Goal: Transaction & Acquisition: Obtain resource

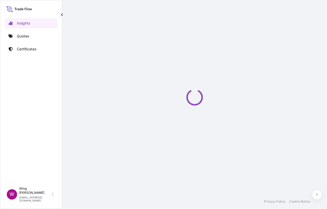
select select "2025"
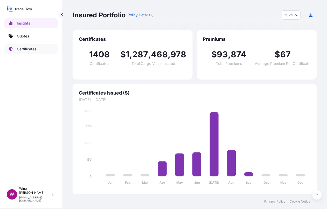
click at [36, 53] on link "Certificates" at bounding box center [30, 49] width 53 height 10
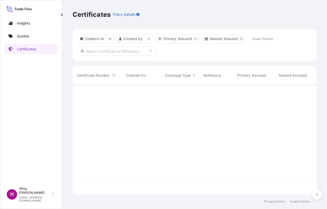
scroll to position [108, 238]
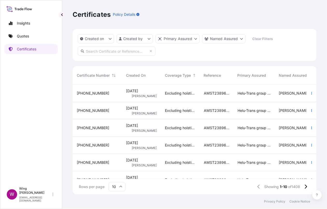
click at [88, 95] on span "[PHONE_NUMBER]" at bounding box center [93, 93] width 32 height 5
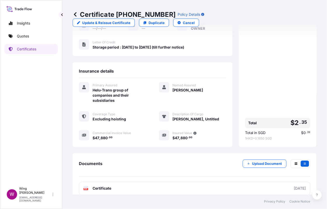
scroll to position [79, 0]
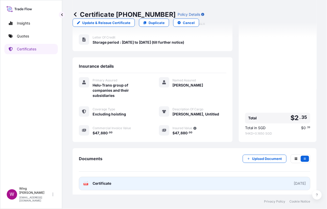
click at [88, 182] on icon at bounding box center [86, 184] width 4 height 5
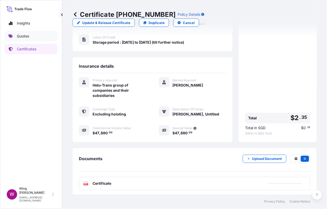
click at [19, 37] on p "Quotes" at bounding box center [23, 36] width 12 height 5
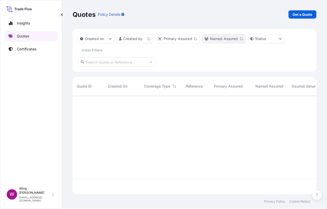
scroll to position [97, 238]
click at [297, 14] on p "Get a Quote" at bounding box center [302, 14] width 20 height 5
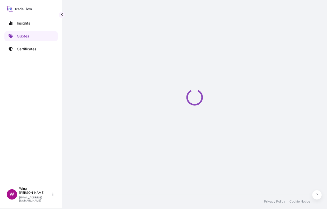
select select "AIR"
select select "27"
select select "Transit"
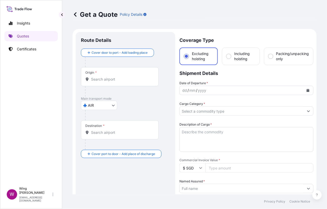
scroll to position [8, 0]
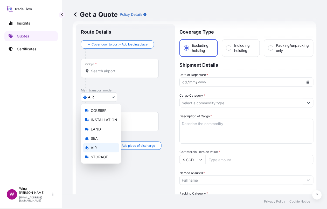
click at [102, 99] on body "Insights Quotes Certificates W Wing Lee winglee@helutrans.com Get a Quote Polic…" at bounding box center [163, 104] width 327 height 209
click at [96, 159] on span "STORAGE" at bounding box center [99, 157] width 17 height 5
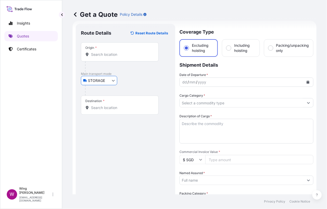
click at [103, 56] on input "Origin *" at bounding box center [121, 54] width 61 height 5
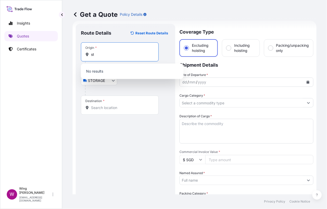
type input "s"
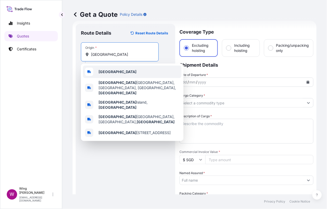
click at [105, 69] on div "[GEOGRAPHIC_DATA]" at bounding box center [132, 72] width 98 height 12
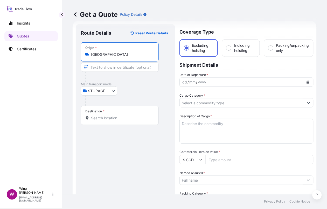
type input "[GEOGRAPHIC_DATA]"
click at [115, 116] on input "Destination *" at bounding box center [121, 118] width 61 height 5
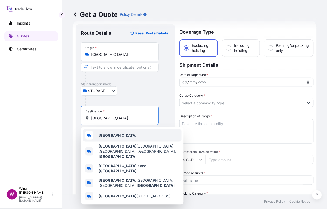
click at [123, 138] on div "[GEOGRAPHIC_DATA]" at bounding box center [132, 135] width 98 height 12
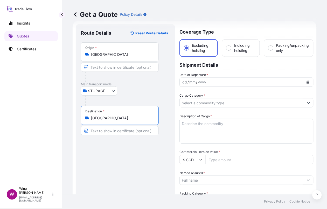
type input "[GEOGRAPHIC_DATA]"
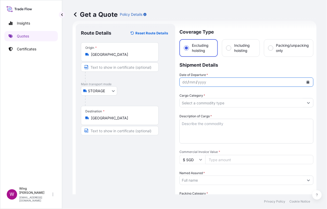
click at [303, 84] on button "Calendar" at bounding box center [307, 82] width 8 height 8
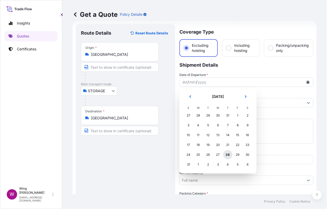
click at [227, 154] on div "28" at bounding box center [227, 154] width 9 height 9
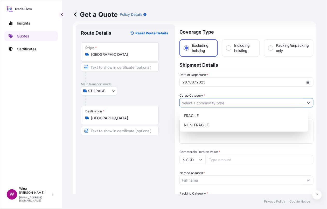
click at [214, 102] on input "Cargo Category *" at bounding box center [241, 102] width 124 height 9
click at [205, 98] on div "Cargo Category *" at bounding box center [246, 100] width 134 height 15
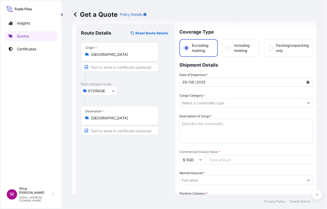
click at [201, 103] on input "Cargo Category *" at bounding box center [241, 102] width 124 height 9
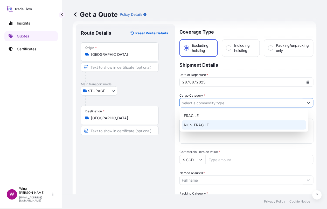
click at [198, 123] on div "NON-FRAGILE" at bounding box center [244, 125] width 124 height 9
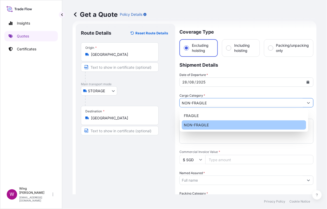
click at [217, 127] on div "NON-FRAGILE" at bounding box center [244, 125] width 124 height 9
paste input "Yayoi Kusama Sunflower"
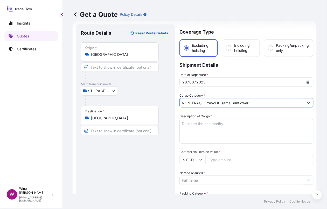
drag, startPoint x: 270, startPoint y: 103, endPoint x: 164, endPoint y: 106, distance: 105.9
click at [164, 106] on form "Route Details Reset Route Details Place of loading Road / Inland Road / Inland …" at bounding box center [195, 186] width 244 height 331
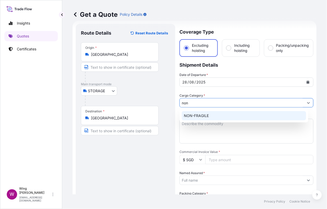
click at [205, 113] on div "NON-FRAGILE" at bounding box center [244, 115] width 124 height 9
type input "NON-FRAGILE"
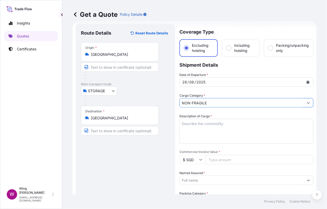
click at [258, 131] on textarea "Description of Cargo *" at bounding box center [246, 131] width 134 height 25
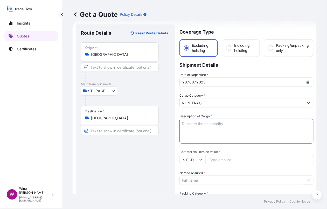
paste textarea "Yayoi Kusama Sunflower"
drag, startPoint x: 206, startPoint y: 124, endPoint x: 208, endPoint y: 125, distance: 2.7
click at [206, 124] on textarea "Yayoi Kusama Sunflower" at bounding box center [246, 131] width 134 height 25
click at [242, 127] on textarea "[PERSON_NAME], Sunflower" at bounding box center [246, 131] width 134 height 25
type textarea "[PERSON_NAME], Sunflower"
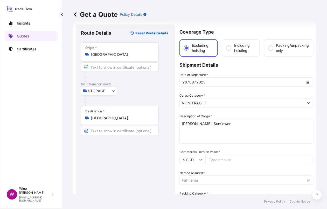
click at [190, 156] on input "$ SGD" at bounding box center [192, 159] width 26 height 9
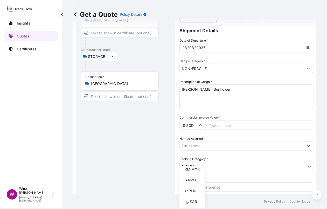
scroll to position [105, 0]
click at [190, 150] on div "¥ CNY" at bounding box center [192, 145] width 22 height 10
type input "¥ CNY"
click at [225, 126] on input "Commercial Invoice Value *" at bounding box center [259, 125] width 108 height 9
paste input "5740200"
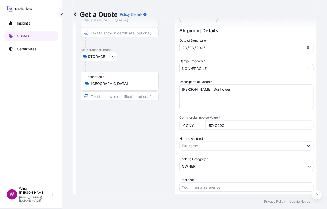
type input "5740200"
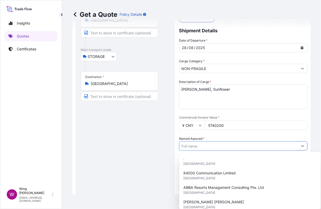
click at [223, 146] on input "Named Assured *" at bounding box center [238, 146] width 119 height 9
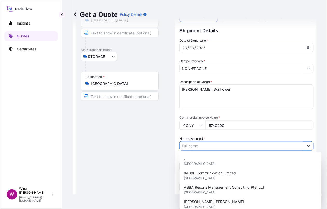
click at [208, 143] on input "Named Assured *" at bounding box center [241, 146] width 124 height 9
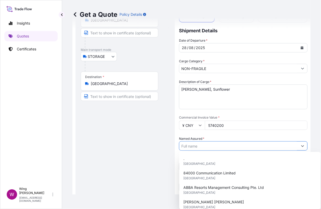
paste input "SMArtX Limited"
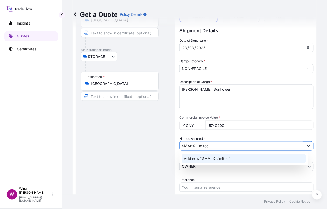
click at [200, 159] on span "Add new "SMArtX Limited"" at bounding box center [207, 158] width 47 height 5
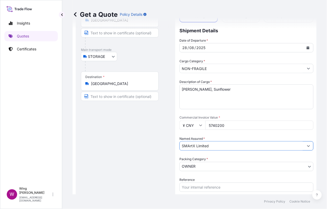
type input "SMArtX Limited"
click at [73, 150] on form "Route Details Reset Route Details Place of loading Road / Inland Road / Inland …" at bounding box center [195, 151] width 244 height 331
click at [121, 148] on div "Route Details Reset Route Details Place of loading Road / Inland Road / Inland …" at bounding box center [125, 152] width 89 height 314
click at [188, 164] on body "15 options available. 0 options available. 1 option available. Insights Quotes …" at bounding box center [163, 104] width 327 height 209
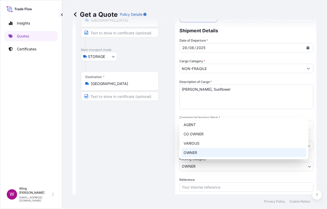
click at [189, 155] on div "OWNER" at bounding box center [243, 152] width 125 height 9
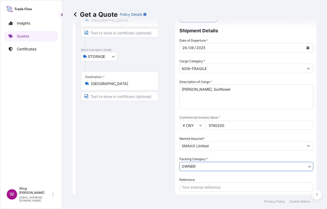
click at [140, 151] on div "Route Details Reset Route Details Place of loading Road / Inland Road / Inland …" at bounding box center [125, 152] width 89 height 314
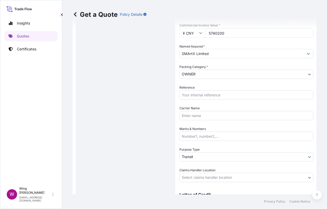
scroll to position [146, 0]
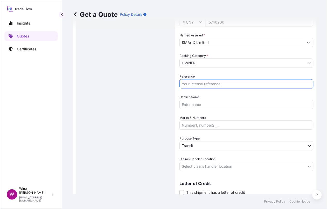
click at [205, 85] on input "Reference" at bounding box center [246, 83] width 134 height 9
paste input "AMST258182KOKO"
type input "AMST258182KOKO"
click at [135, 90] on div "Route Details Reset Route Details Place of loading Road / Inland Road / Inland …" at bounding box center [125, 48] width 89 height 314
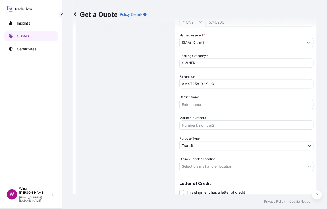
click at [162, 130] on div "Route Details Reset Route Details Place of loading Road / Inland Road / Inland …" at bounding box center [125, 48] width 89 height 314
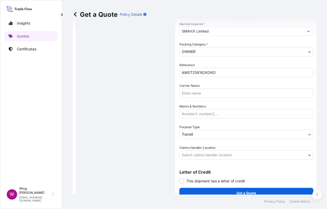
scroll to position [164, 0]
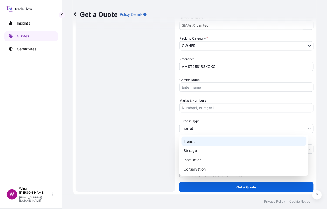
click at [193, 128] on body "Insights Quotes Certificates W Wing Lee winglee@helutrans.com Get a Quote Polic…" at bounding box center [163, 104] width 327 height 209
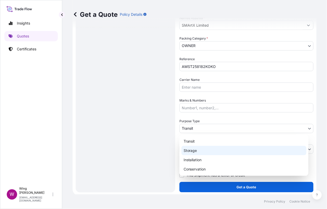
click at [194, 150] on div "Storage" at bounding box center [243, 150] width 125 height 9
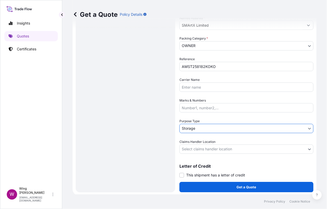
click at [141, 134] on div "Route Details Reset Route Details Place of loading Road / Inland Road / Inland …" at bounding box center [125, 31] width 89 height 314
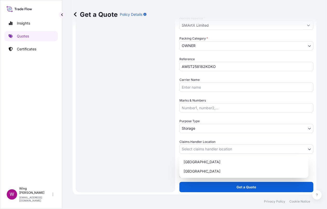
click at [199, 148] on body "Insights Quotes Certificates W Wing Lee winglee@helutrans.com Get a Quote Polic…" at bounding box center [163, 104] width 327 height 209
click at [197, 158] on div "[GEOGRAPHIC_DATA]" at bounding box center [243, 162] width 125 height 9
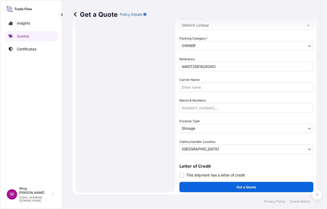
click at [115, 144] on div "Route Details Reset Route Details Place of loading Road / Inland Road / Inland …" at bounding box center [125, 31] width 89 height 314
click at [185, 176] on label "This shipment has a letter of credit" at bounding box center [212, 175] width 66 height 5
click at [179, 173] on input "This shipment has a letter of credit" at bounding box center [179, 173] width 0 height 0
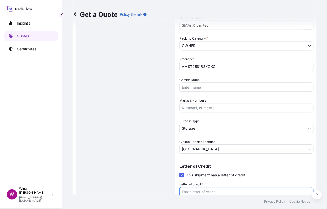
click at [191, 188] on textarea "Letter of credit *" at bounding box center [246, 200] width 134 height 25
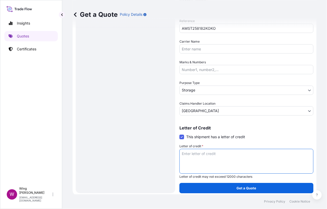
scroll to position [203, 0]
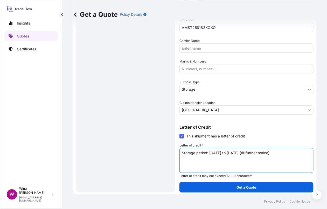
drag, startPoint x: 295, startPoint y: 153, endPoint x: 111, endPoint y: 127, distance: 185.6
click at [111, 127] on form "Route Details Reset Route Details Place of loading Road / Inland Road / Inland …" at bounding box center [195, 11] width 244 height 370
type textarea "Storage period: [DATE] to [DATE] (till further notice)"
click at [148, 102] on div "Route Details Reset Route Details Place of loading Road / Inland Road / Inland …" at bounding box center [125, 10] width 89 height 353
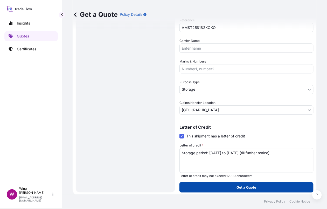
click at [271, 188] on button "Get a Quote" at bounding box center [246, 188] width 134 height 10
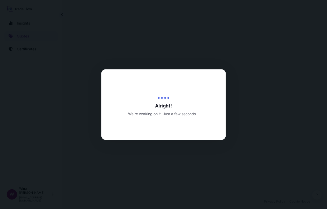
select select "STORAGE"
select select "Storage"
select select "[GEOGRAPHIC_DATA]"
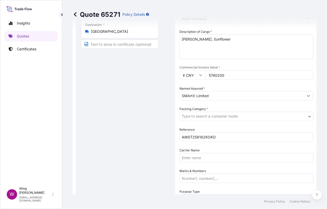
scroll to position [104, 0]
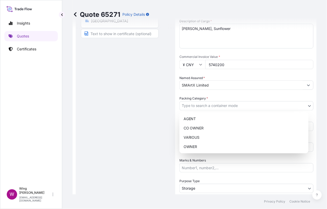
click at [201, 108] on body "Insights Quotes Certificates W Wing Lee winglee@helutrans.com Quote 65271 Polic…" at bounding box center [163, 104] width 327 height 209
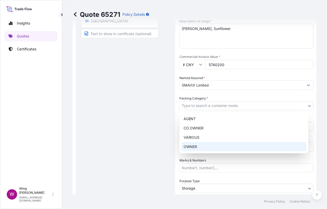
click at [200, 142] on div "OWNER" at bounding box center [243, 146] width 125 height 9
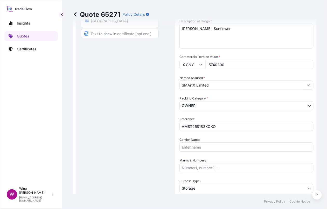
click at [130, 131] on div "Route Details Place of loading Road / [GEOGRAPHIC_DATA] / Inland Origin * [GEOG…" at bounding box center [125, 110] width 89 height 353
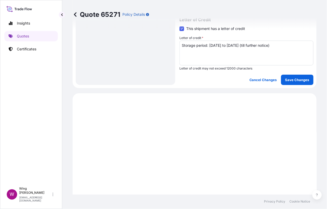
scroll to position [276, 0]
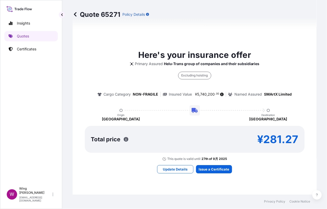
scroll to position [587, 0]
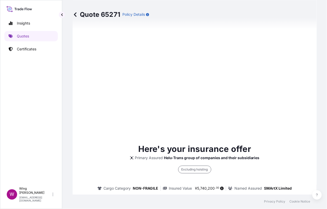
type input "[DATE]"
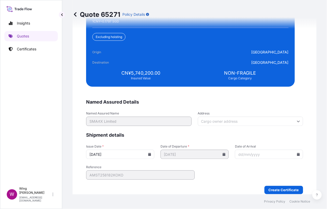
scroll to position [1251, 0]
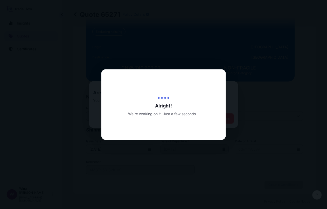
click at [197, 37] on div at bounding box center [163, 104] width 327 height 209
click at [147, 26] on div at bounding box center [163, 104] width 327 height 209
click at [183, 47] on div at bounding box center [163, 104] width 327 height 209
click at [192, 42] on div at bounding box center [163, 104] width 327 height 209
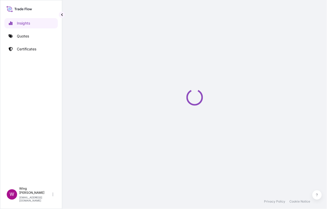
select select "2025"
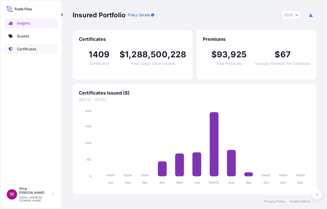
click at [27, 49] on p "Certificates" at bounding box center [26, 49] width 19 height 5
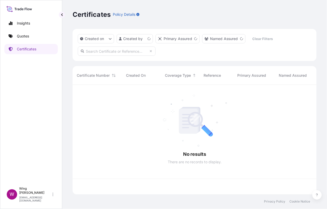
scroll to position [108, 238]
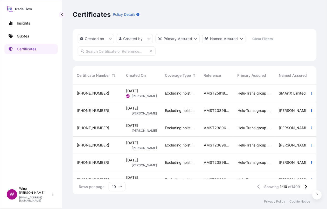
click at [137, 93] on span "[DATE]" at bounding box center [132, 91] width 12 height 5
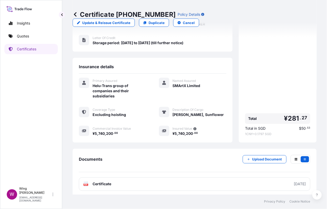
scroll to position [79, 0]
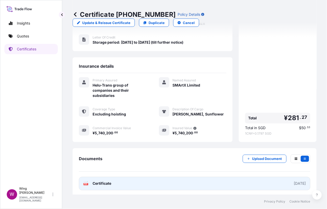
click at [86, 184] on text "PDF" at bounding box center [85, 185] width 3 height 2
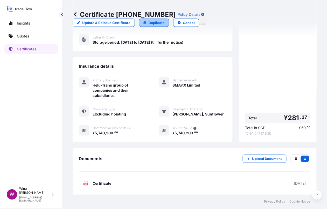
click at [151, 20] on link "Duplicate" at bounding box center [154, 23] width 30 height 8
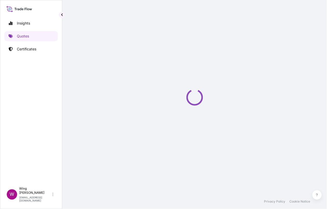
select select "STORAGE"
select select "Storage"
select select "[GEOGRAPHIC_DATA]"
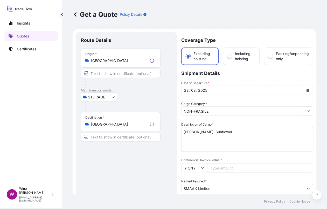
scroll to position [8, 0]
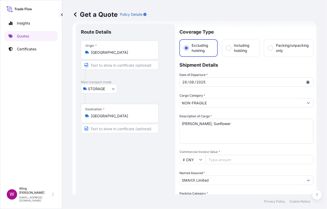
click at [207, 140] on textarea "[PERSON_NAME], Sunflower" at bounding box center [246, 131] width 134 height 25
drag, startPoint x: 237, startPoint y: 122, endPoint x: 168, endPoint y: 118, distance: 69.5
click at [168, 118] on form "Route Details Place of loading Road / Inland Road / Inland Origin * [GEOGRAPHIC…" at bounding box center [195, 206] width 244 height 370
paste textarea "Zao Wou-Ki [DATE]"
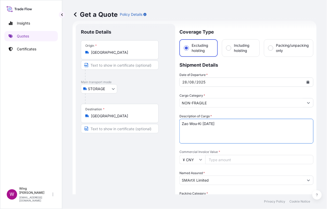
click at [205, 124] on textarea "[PERSON_NAME], Sunflower" at bounding box center [246, 131] width 134 height 25
type textarea "Zao Wou-Ki, [DATE]"
click at [214, 163] on input "Commercial Invoice Value *" at bounding box center [259, 159] width 108 height 9
paste input "12544000"
type input "12544000"
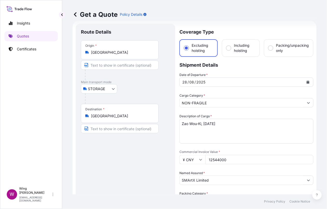
click at [149, 166] on div "Route Details Place of loading Road / [GEOGRAPHIC_DATA] / Inland Origin * [GEOG…" at bounding box center [125, 205] width 89 height 353
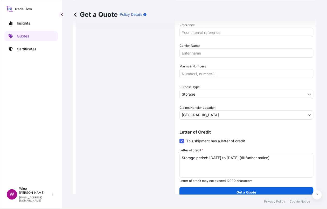
scroll to position [203, 0]
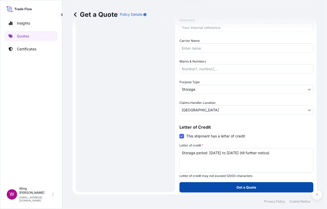
click at [284, 186] on button "Get a Quote" at bounding box center [246, 188] width 134 height 10
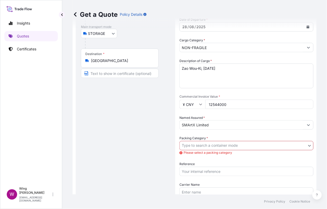
scroll to position [172, 0]
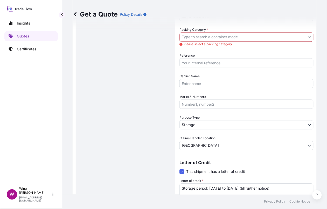
click at [229, 34] on body "Insights Quotes Certificates W Wing Lee [EMAIL_ADDRESS][DOMAIN_NAME] Get a Quot…" at bounding box center [163, 104] width 327 height 209
click at [204, 36] on body "Insights Quotes Certificates W Wing Lee [EMAIL_ADDRESS][DOMAIN_NAME] Get a Quot…" at bounding box center [163, 104] width 327 height 209
click at [196, 37] on body "Insights Quotes Certificates W Wing Lee [EMAIL_ADDRESS][DOMAIN_NAME] Get a Quot…" at bounding box center [163, 104] width 327 height 209
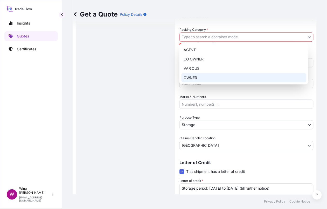
click at [189, 77] on div "OWNER" at bounding box center [243, 77] width 125 height 9
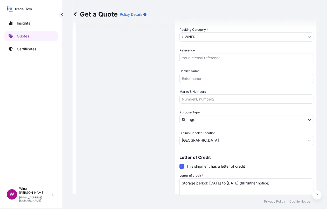
click at [140, 84] on div "Route Details Place of loading Road / [GEOGRAPHIC_DATA] / Inland Origin * [GEOG…" at bounding box center [125, 41] width 89 height 353
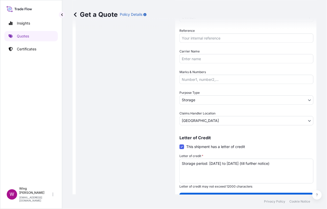
scroll to position [203, 0]
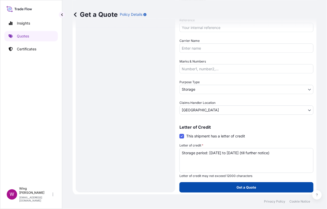
click at [220, 186] on button "Get a Quote" at bounding box center [246, 188] width 134 height 10
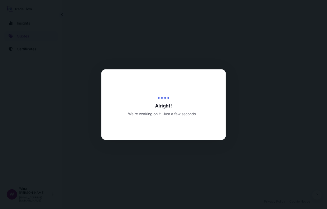
select select "STORAGE"
select select "Transit"
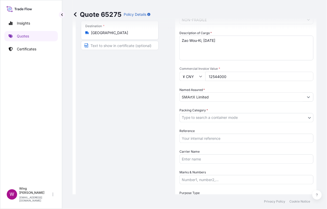
scroll to position [104, 0]
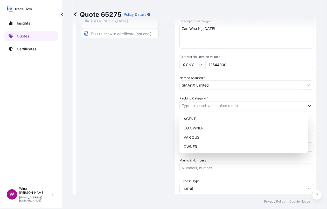
click at [222, 109] on body "Insights Quotes Certificates W Wing Lee [EMAIL_ADDRESS][DOMAIN_NAME] Quote 6527…" at bounding box center [163, 104] width 327 height 209
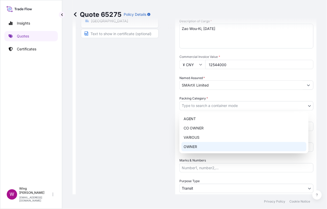
click at [202, 144] on div "OWNER" at bounding box center [243, 146] width 125 height 9
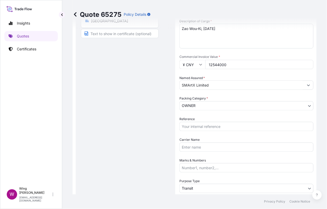
click at [116, 141] on div "Route Details Place of loading Road / [GEOGRAPHIC_DATA] / Inland Origin * [GEOG…" at bounding box center [125, 91] width 89 height 314
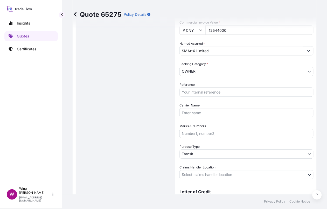
click at [213, 92] on input "Reference" at bounding box center [246, 92] width 134 height 9
paste input "AMST258182KOKO"
type input "AMST258182KOKO"
click at [127, 108] on div "Route Details Place of loading Road / [GEOGRAPHIC_DATA] / Inland Origin * [GEOG…" at bounding box center [125, 56] width 89 height 314
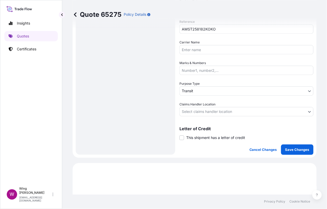
scroll to position [207, 0]
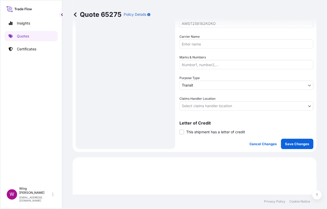
click at [193, 84] on body "Insights Quotes Certificates W Wing Lee [EMAIL_ADDRESS][DOMAIN_NAME] Quote 6527…" at bounding box center [163, 104] width 327 height 209
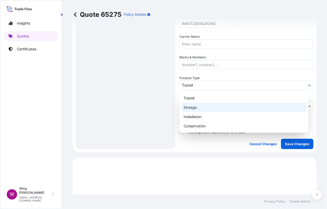
click at [189, 106] on div "Storage" at bounding box center [243, 107] width 125 height 9
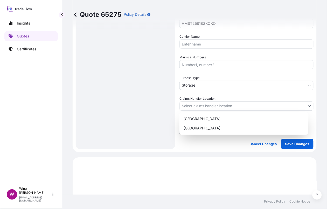
click at [208, 104] on body "Insights Quotes Certificates W Wing Lee [EMAIL_ADDRESS][DOMAIN_NAME] Quote 6527…" at bounding box center [163, 104] width 327 height 209
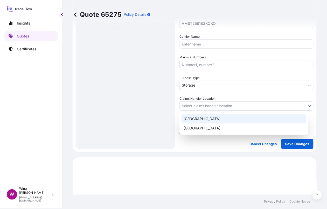
click at [204, 121] on div "[GEOGRAPHIC_DATA]" at bounding box center [243, 118] width 125 height 9
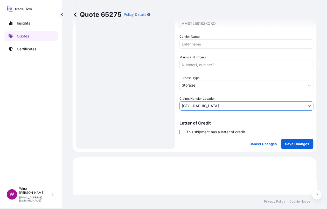
click at [180, 130] on span at bounding box center [181, 132] width 5 height 5
click at [179, 129] on input "This shipment has a letter of credit" at bounding box center [179, 129] width 0 height 0
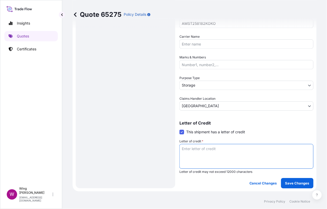
click at [199, 157] on textarea "Letter of credit *" at bounding box center [246, 156] width 134 height 25
paste textarea "Storage period: [DATE] to [DATE] (till further notice)"
type textarea "Storage period: [DATE] to [DATE] (till further notice)"
click at [140, 151] on div "Route Details Place of loading Road / [GEOGRAPHIC_DATA] / Inland Origin * [GEOG…" at bounding box center [125, 6] width 89 height 353
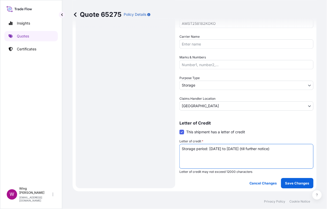
click at [140, 151] on div "Route Details Place of loading Road / [GEOGRAPHIC_DATA] / Inland Origin * [GEOG…" at bounding box center [125, 6] width 89 height 353
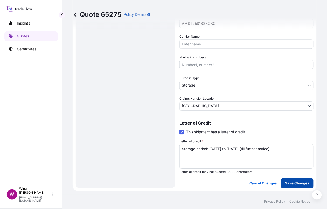
click at [285, 182] on p "Save Changes" at bounding box center [297, 183] width 24 height 5
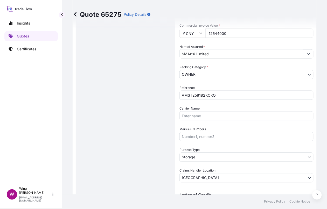
select select "STORAGE"
select select "Storage"
select select "[GEOGRAPHIC_DATA]"
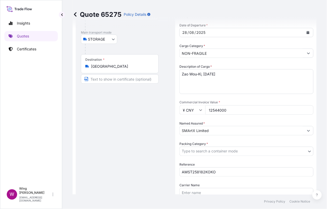
scroll to position [104, 0]
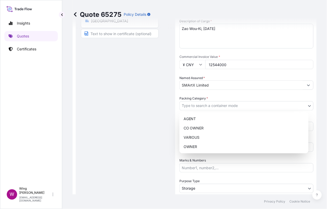
click at [213, 109] on body "Insights Quotes Certificates W Wing Lee [EMAIL_ADDRESS][DOMAIN_NAME] Quote 6527…" at bounding box center [163, 104] width 327 height 209
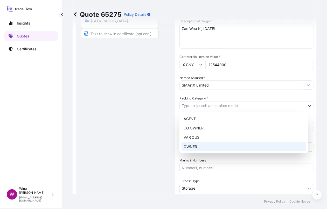
click at [208, 148] on div "OWNER" at bounding box center [243, 146] width 125 height 9
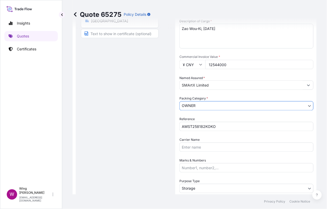
click at [124, 139] on div "Route Details Place of loading Road / [GEOGRAPHIC_DATA] / Inland Origin * [GEOG…" at bounding box center [125, 110] width 89 height 353
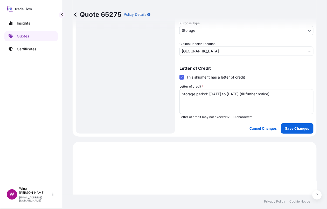
scroll to position [276, 0]
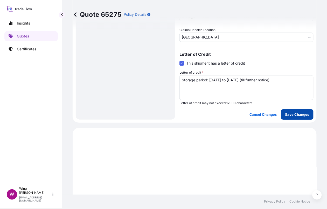
click at [295, 114] on p "Save Changes" at bounding box center [297, 114] width 24 height 5
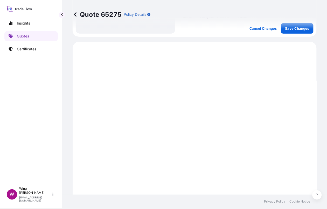
scroll to position [378, 0]
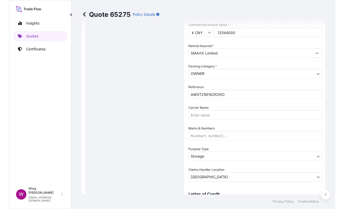
scroll to position [0, 0]
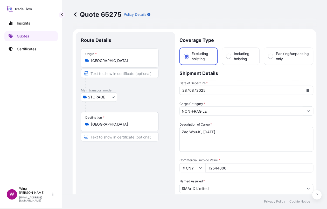
select select "STORAGE"
select select "Storage"
select select "[GEOGRAPHIC_DATA]"
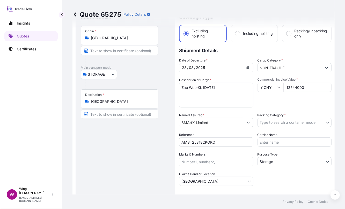
scroll to position [34, 0]
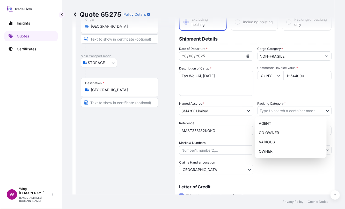
click at [266, 111] on body "Insights Quotes Certificates W Wing Lee [EMAIL_ADDRESS][DOMAIN_NAME] Quote 6527…" at bounding box center [172, 104] width 345 height 209
click at [264, 150] on div "OWNER" at bounding box center [291, 151] width 68 height 9
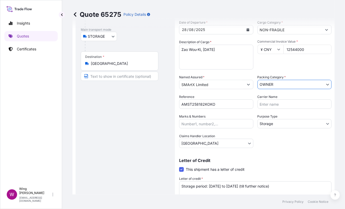
scroll to position [104, 0]
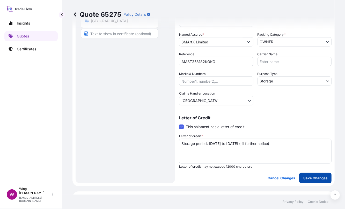
click at [309, 180] on button "Save Changes" at bounding box center [315, 178] width 32 height 10
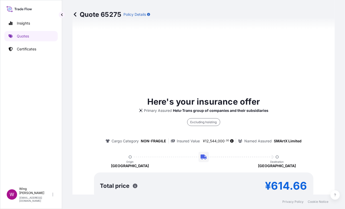
select select "STORAGE"
select select "Storage"
select select "[GEOGRAPHIC_DATA]"
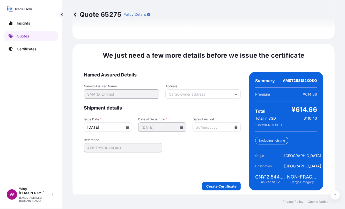
scroll to position [818, 0]
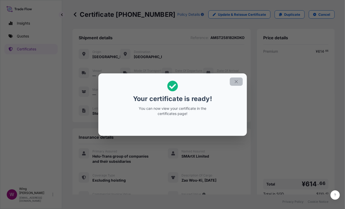
click at [238, 81] on icon "button" at bounding box center [236, 81] width 5 height 5
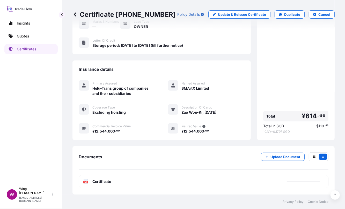
scroll to position [70, 0]
click at [84, 182] on text "PDF" at bounding box center [85, 183] width 3 height 2
click at [284, 12] on p "Duplicate" at bounding box center [292, 14] width 16 height 5
select select "STORAGE"
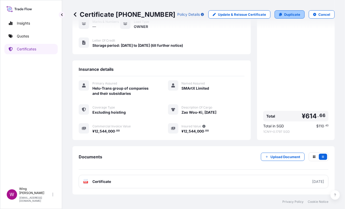
select select "Storage"
select select "[GEOGRAPHIC_DATA]"
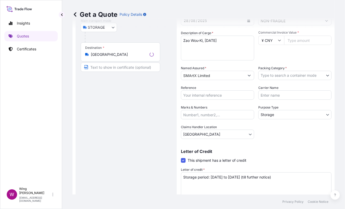
scroll to position [8, 0]
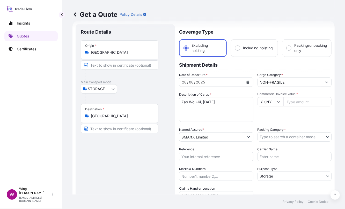
click at [220, 110] on textarea "Zao Wou-Ki, [DATE]" at bounding box center [216, 109] width 74 height 25
drag, startPoint x: 204, startPoint y: 103, endPoint x: 177, endPoint y: 102, distance: 27.5
click at [177, 102] on form "Route Details Place of loading Road / Inland Road / Inland Origin * [GEOGRAPHIC…" at bounding box center [204, 151] width 262 height 261
paste textarea "[PERSON_NAME] The-[PERSON_NAME] Creativity"
click at [205, 101] on textarea "Zao Wou-Ki, [DATE]" at bounding box center [216, 109] width 74 height 25
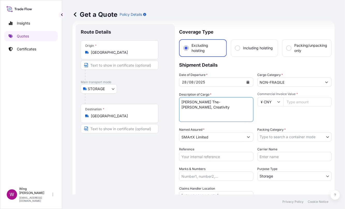
type textarea "[PERSON_NAME] The-[PERSON_NAME], Creativity"
click at [142, 165] on div "Route Details Place of loading Road / [GEOGRAPHIC_DATA] / Inland Origin * [GEOG…" at bounding box center [125, 151] width 89 height 245
click at [297, 100] on input "Commercial Invoice Value *" at bounding box center [308, 101] width 48 height 9
paste input "3189000"
type input "3189000"
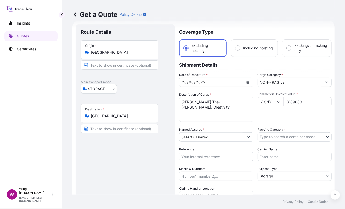
click at [285, 119] on div "Commercial Invoice Value * ¥ CNY 3189000" at bounding box center [295, 107] width 74 height 30
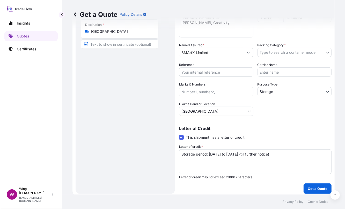
scroll to position [94, 0]
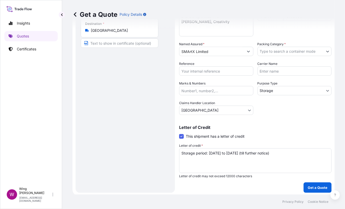
click at [283, 49] on body "Insights Quotes Certificates W Wing Lee [EMAIL_ADDRESS][DOMAIN_NAME] Get a Quot…" at bounding box center [172, 104] width 345 height 209
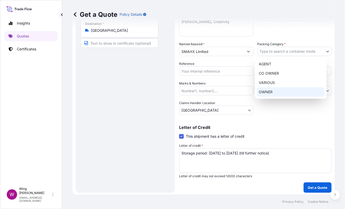
click at [277, 88] on div "OWNER" at bounding box center [291, 92] width 68 height 9
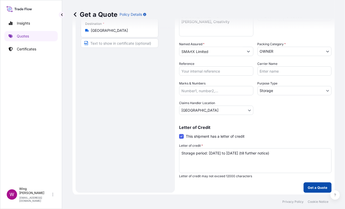
click at [308, 186] on p "Get a Quote" at bounding box center [318, 187] width 20 height 5
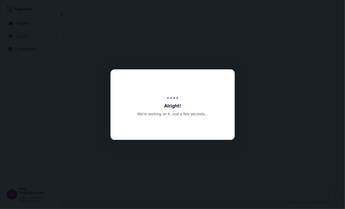
select select "STORAGE"
select select "Transit"
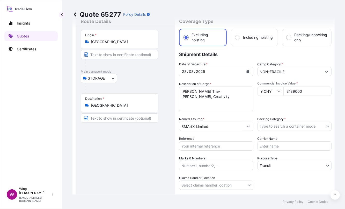
scroll to position [34, 0]
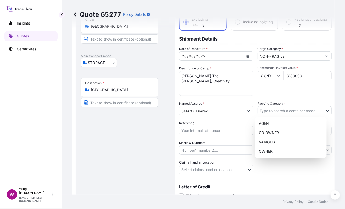
click at [283, 111] on body "Insights Quotes Certificates W Wing Lee [EMAIL_ADDRESS][DOMAIN_NAME] Quote 6527…" at bounding box center [172, 104] width 345 height 209
click at [274, 149] on div "OWNER" at bounding box center [291, 151] width 68 height 9
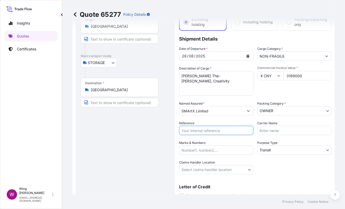
click at [210, 132] on input "Reference" at bounding box center [216, 130] width 74 height 9
paste input "AMST258182KOKO"
type input "AMST258182KOKO"
click at [131, 141] on div "Route Details Place of loading Road / [GEOGRAPHIC_DATA] / Inland Origin * [GEOG…" at bounding box center [125, 105] width 89 height 205
click at [274, 150] on body "Insights Quotes Certificates W Wing Lee [EMAIL_ADDRESS][DOMAIN_NAME] Quote 6527…" at bounding box center [172, 104] width 345 height 209
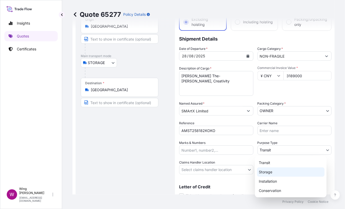
click at [272, 172] on div "Storage" at bounding box center [291, 172] width 68 height 9
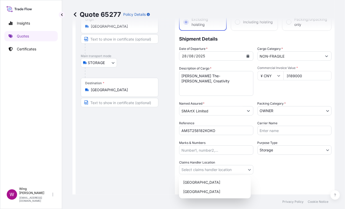
click at [203, 168] on body "Insights Quotes Certificates W Wing Lee [EMAIL_ADDRESS][DOMAIN_NAME] Quote 6527…" at bounding box center [172, 104] width 345 height 209
click at [204, 184] on div "[GEOGRAPHIC_DATA]" at bounding box center [215, 182] width 68 height 9
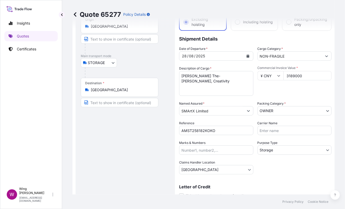
click at [142, 175] on div "Route Details Place of loading Road / [GEOGRAPHIC_DATA] / Inland Origin * [GEOG…" at bounding box center [125, 105] width 89 height 205
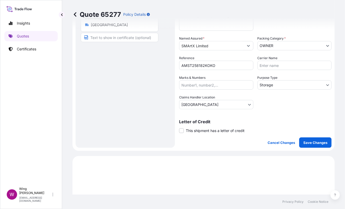
scroll to position [104, 0]
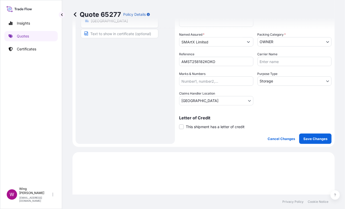
click at [184, 127] on label "This shipment has a letter of credit" at bounding box center [212, 126] width 66 height 5
click at [179, 124] on input "This shipment has a letter of credit" at bounding box center [179, 124] width 0 height 0
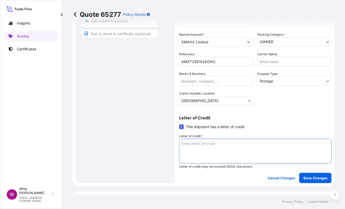
click at [217, 148] on textarea "Letter of credit *" at bounding box center [255, 151] width 153 height 25
paste textarea "Storage period: [DATE] to [DATE] (till further notice)"
type textarea "Storage period: [DATE] to [DATE] (till further notice)"
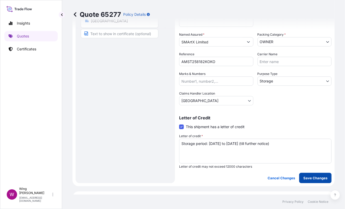
click at [299, 176] on button "Save Changes" at bounding box center [315, 178] width 32 height 10
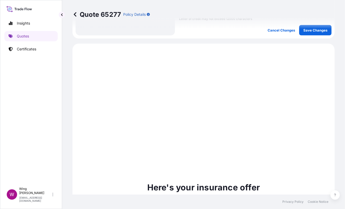
scroll to position [269, 0]
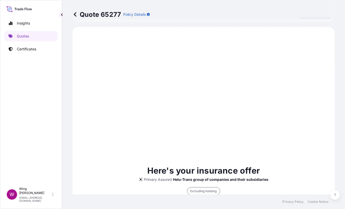
select select "STORAGE"
select select "Storage"
select select "[GEOGRAPHIC_DATA]"
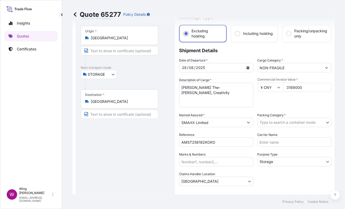
scroll to position [34, 0]
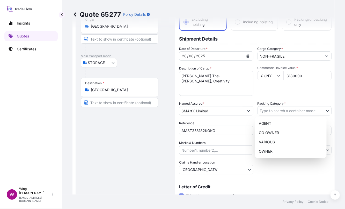
click at [271, 111] on body "Insights Quotes Certificates W Wing Lee [EMAIL_ADDRESS][DOMAIN_NAME] Quote 6527…" at bounding box center [172, 104] width 345 height 209
click at [279, 151] on div "OWNER" at bounding box center [291, 151] width 68 height 9
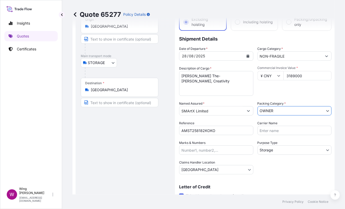
click at [139, 130] on div "Route Details Place of loading Road / [GEOGRAPHIC_DATA] / Inland Origin * [GEOG…" at bounding box center [125, 125] width 89 height 245
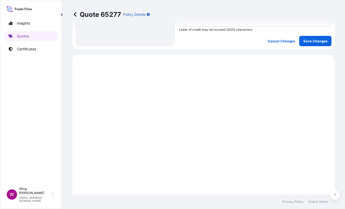
scroll to position [242, 0]
click at [305, 41] on p "Save Changes" at bounding box center [315, 40] width 24 height 5
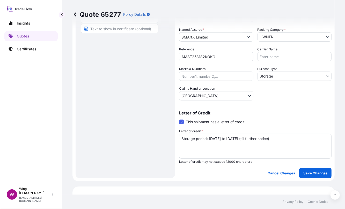
scroll to position [27, 0]
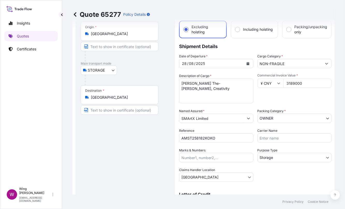
select select "STORAGE"
select select "Storage"
select select "[GEOGRAPHIC_DATA]"
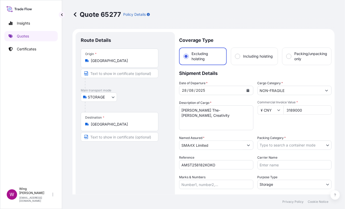
scroll to position [69, 0]
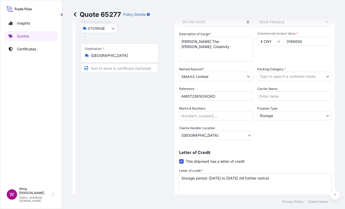
click at [278, 74] on body "Insights Quotes Certificates W Wing Lee [EMAIL_ADDRESS][DOMAIN_NAME] Quote 6527…" at bounding box center [172, 104] width 345 height 209
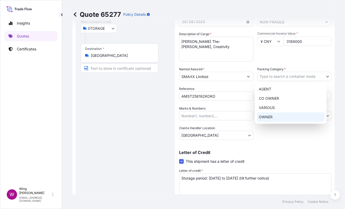
click at [279, 114] on div "OWNER" at bounding box center [291, 117] width 68 height 9
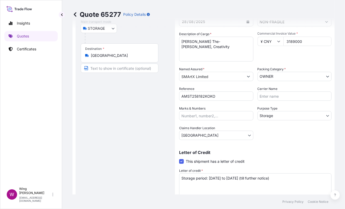
click at [158, 114] on div "Route Details Place of loading Road / [GEOGRAPHIC_DATA] / Inland Origin * [GEOG…" at bounding box center [125, 90] width 89 height 245
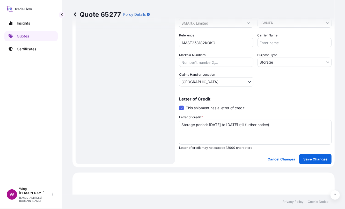
scroll to position [138, 0]
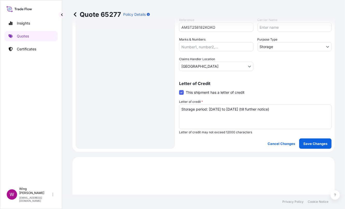
click at [306, 137] on div "Coverage Type Excluding hoisting Including hoisting Packing/unpacking only Ship…" at bounding box center [255, 21] width 153 height 255
click at [308, 141] on p "Save Changes" at bounding box center [315, 143] width 24 height 5
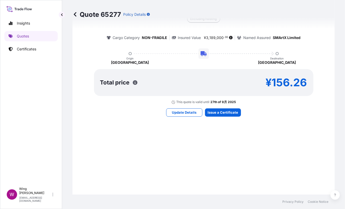
select select "STORAGE"
select select "Storage"
select select "[GEOGRAPHIC_DATA]"
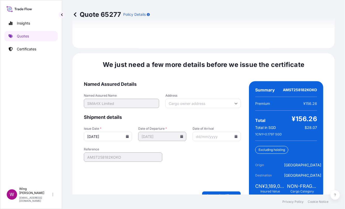
scroll to position [818, 0]
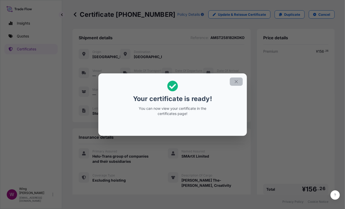
click at [237, 84] on button "button" at bounding box center [236, 82] width 13 height 8
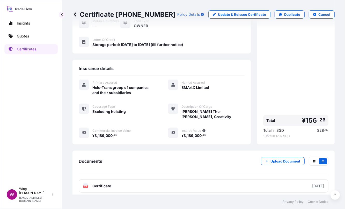
scroll to position [70, 0]
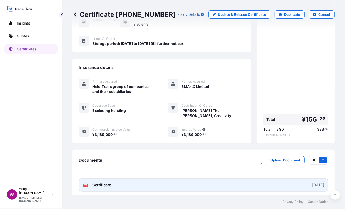
click at [88, 185] on rect at bounding box center [85, 186] width 5 height 2
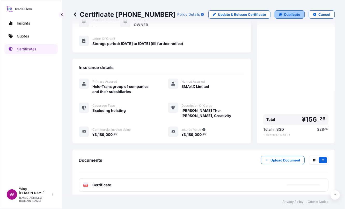
click at [279, 15] on link "Duplicate" at bounding box center [290, 14] width 30 height 8
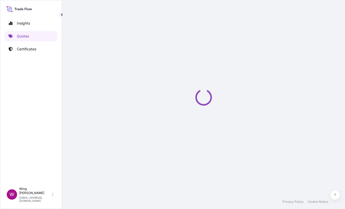
select select "STORAGE"
select select "Storage"
select select "[GEOGRAPHIC_DATA]"
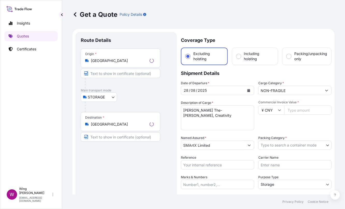
scroll to position [8, 0]
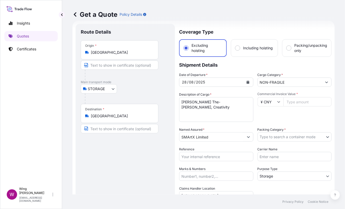
drag, startPoint x: 229, startPoint y: 111, endPoint x: 231, endPoint y: 109, distance: 3.2
click at [229, 110] on textarea "[PERSON_NAME] The-[PERSON_NAME], Creativity" at bounding box center [216, 109] width 74 height 25
drag, startPoint x: 228, startPoint y: 103, endPoint x: 177, endPoint y: 101, distance: 51.3
click at [177, 101] on form "Route Details Place of loading Road / Inland Road / Inland Origin * [GEOGRAPHIC…" at bounding box center [204, 151] width 262 height 261
paste textarea "[PERSON_NAME] Field"
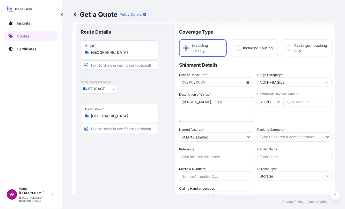
click at [220, 101] on textarea "[PERSON_NAME] The-[PERSON_NAME], Creativity" at bounding box center [216, 109] width 74 height 25
type textarea "[PERSON_NAME], Field"
drag, startPoint x: 155, startPoint y: 151, endPoint x: 163, endPoint y: 143, distance: 11.4
click at [155, 151] on div "Route Details Place of loading Road / [GEOGRAPHIC_DATA] / Inland Origin * [GEOG…" at bounding box center [125, 151] width 89 height 245
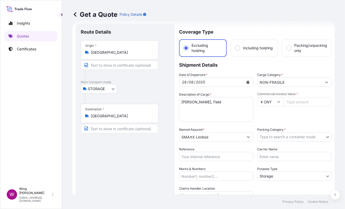
click at [293, 104] on input "Commercial Invoice Value *" at bounding box center [308, 101] width 48 height 9
paste input "10098800"
type input "10098800"
click at [284, 136] on body "Insights Quotes Certificates W Wing Lee [EMAIL_ADDRESS][DOMAIN_NAME] Get a Quot…" at bounding box center [172, 104] width 345 height 209
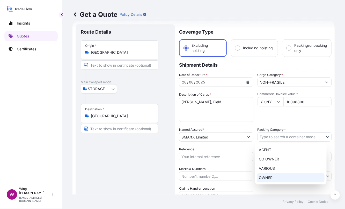
click at [283, 176] on div "OWNER" at bounding box center [291, 177] width 68 height 9
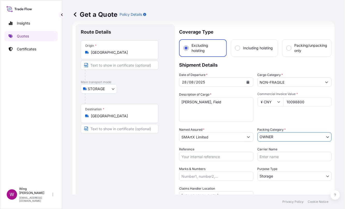
click at [143, 174] on div "Route Details Place of loading Road / [GEOGRAPHIC_DATA] / Inland Origin * [GEOG…" at bounding box center [125, 151] width 89 height 245
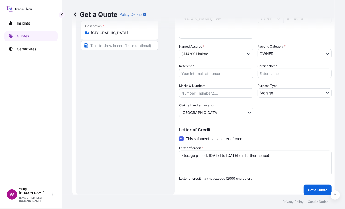
scroll to position [94, 0]
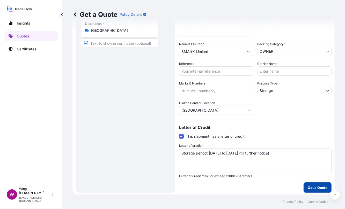
click at [304, 183] on button "Get a Quote" at bounding box center [318, 188] width 28 height 10
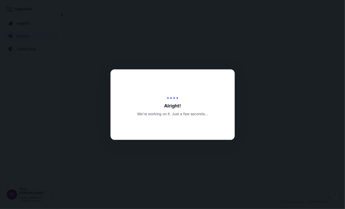
select select "STORAGE"
select select "Transit"
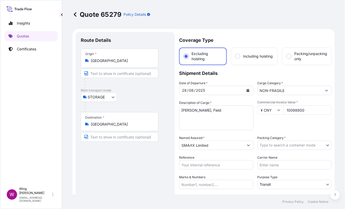
click at [137, 160] on div "Route Details Place of loading Road / [GEOGRAPHIC_DATA] / Inland Origin * [GEOG…" at bounding box center [125, 139] width 89 height 205
click at [217, 168] on input "Reference" at bounding box center [216, 165] width 74 height 9
paste input "AMST258182KOKO"
type input "AMST258182KOKO"
click at [123, 178] on div "Route Details Place of loading Road / [GEOGRAPHIC_DATA] / Inland Origin * [GEOG…" at bounding box center [125, 139] width 89 height 205
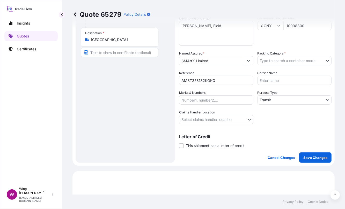
scroll to position [104, 0]
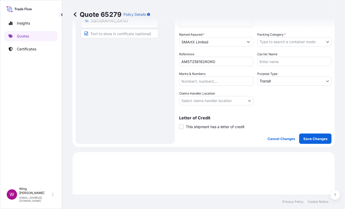
click at [184, 125] on span at bounding box center [181, 127] width 5 height 5
click at [179, 124] on input "This shipment has a letter of credit" at bounding box center [179, 124] width 0 height 0
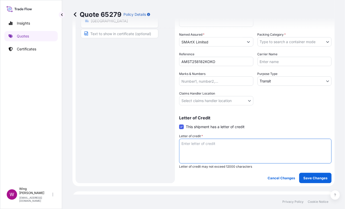
click at [204, 148] on textarea "Letter of credit *" at bounding box center [255, 151] width 153 height 25
paste textarea "Storage period: [DATE] to [DATE] (till further notice)"
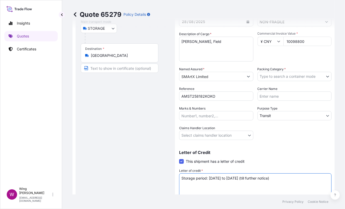
scroll to position [34, 0]
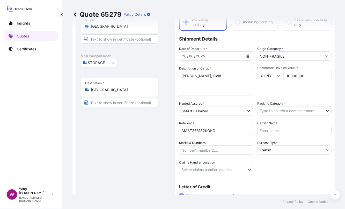
type textarea "Storage period: [DATE] to [DATE] (till further notice)"
click at [274, 113] on body "Insights Quotes Certificates W Wing Lee [EMAIL_ADDRESS][DOMAIN_NAME] Quote 6527…" at bounding box center [172, 104] width 345 height 209
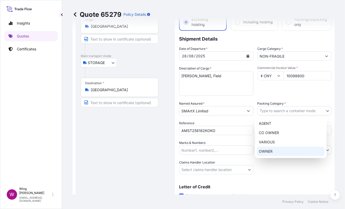
click at [273, 151] on div "OWNER" at bounding box center [291, 151] width 68 height 9
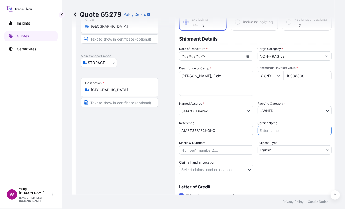
click at [267, 132] on input "Carrier Name" at bounding box center [295, 130] width 74 height 9
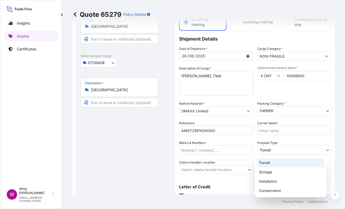
click at [264, 149] on body "Insights Quotes Certificates W Wing Lee [EMAIL_ADDRESS][DOMAIN_NAME] Quote 6527…" at bounding box center [172, 104] width 345 height 209
click at [268, 172] on div "Storage" at bounding box center [291, 172] width 68 height 9
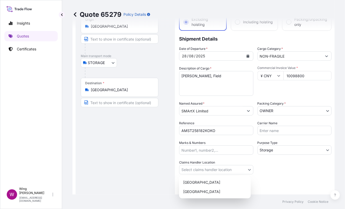
click at [204, 168] on body "Insights Quotes Certificates W Wing Lee [EMAIL_ADDRESS][DOMAIN_NAME] Quote 6527…" at bounding box center [172, 104] width 345 height 209
click at [201, 183] on div "[GEOGRAPHIC_DATA]" at bounding box center [215, 182] width 68 height 9
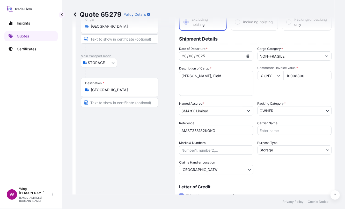
click at [147, 181] on div "Route Details Place of loading Road / [GEOGRAPHIC_DATA] / Inland Origin * [GEOG…" at bounding box center [125, 125] width 89 height 245
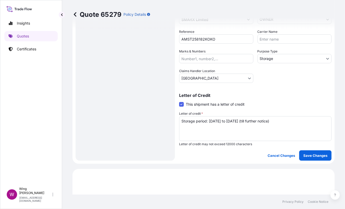
scroll to position [138, 0]
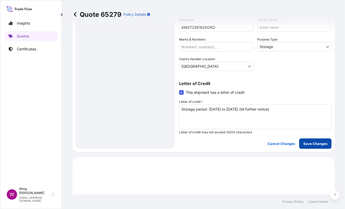
click at [311, 144] on p "Save Changes" at bounding box center [315, 143] width 24 height 5
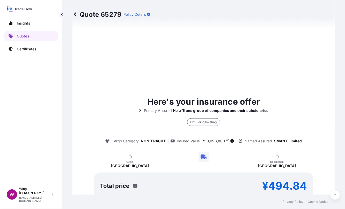
select select "STORAGE"
select select "Storage"
select select "[GEOGRAPHIC_DATA]"
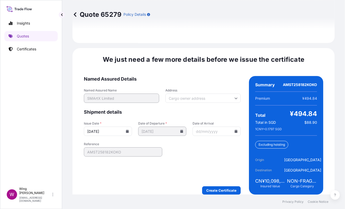
scroll to position [818, 0]
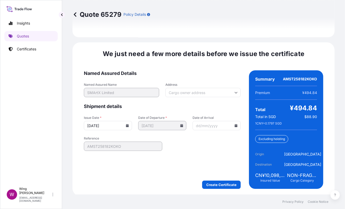
click at [226, 176] on form "Named Assured Details Named Assured Name SMArtX Limited Address Shipment detail…" at bounding box center [162, 129] width 157 height 119
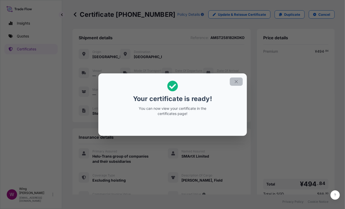
click at [235, 80] on icon "button" at bounding box center [236, 81] width 5 height 5
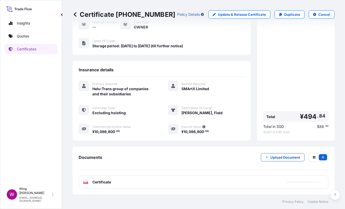
scroll to position [70, 0]
click at [84, 184] on icon at bounding box center [86, 181] width 4 height 5
click at [88, 183] on rect at bounding box center [85, 183] width 5 height 2
click at [87, 182] on text "PDF" at bounding box center [85, 183] width 3 height 2
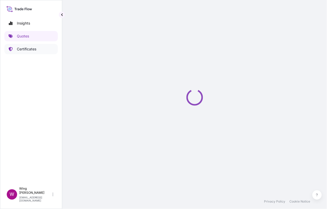
select select "STORAGE"
select select "Storage"
select select "[GEOGRAPHIC_DATA]"
